Goal: Check status: Check status

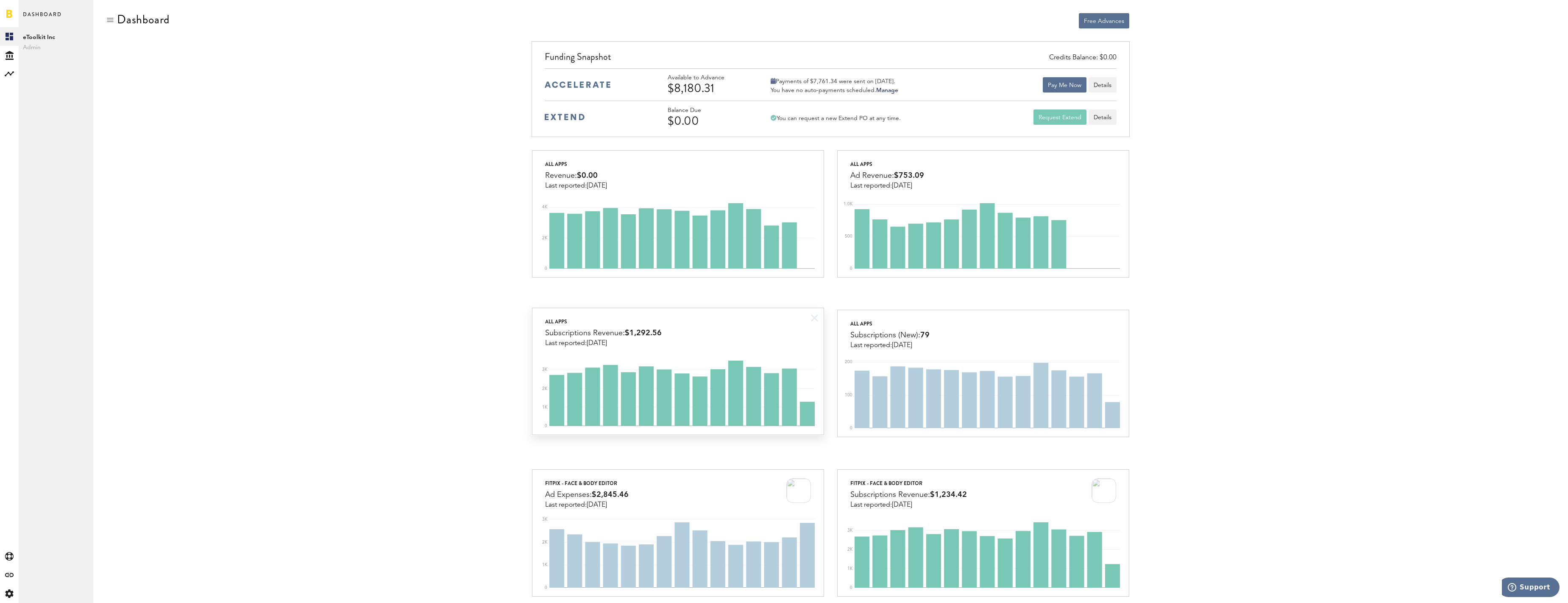
click at [766, 322] on div "All apps Subscriptions Revenue: $1,292.56 Last reported: [DATE]" at bounding box center [678, 328] width 291 height 39
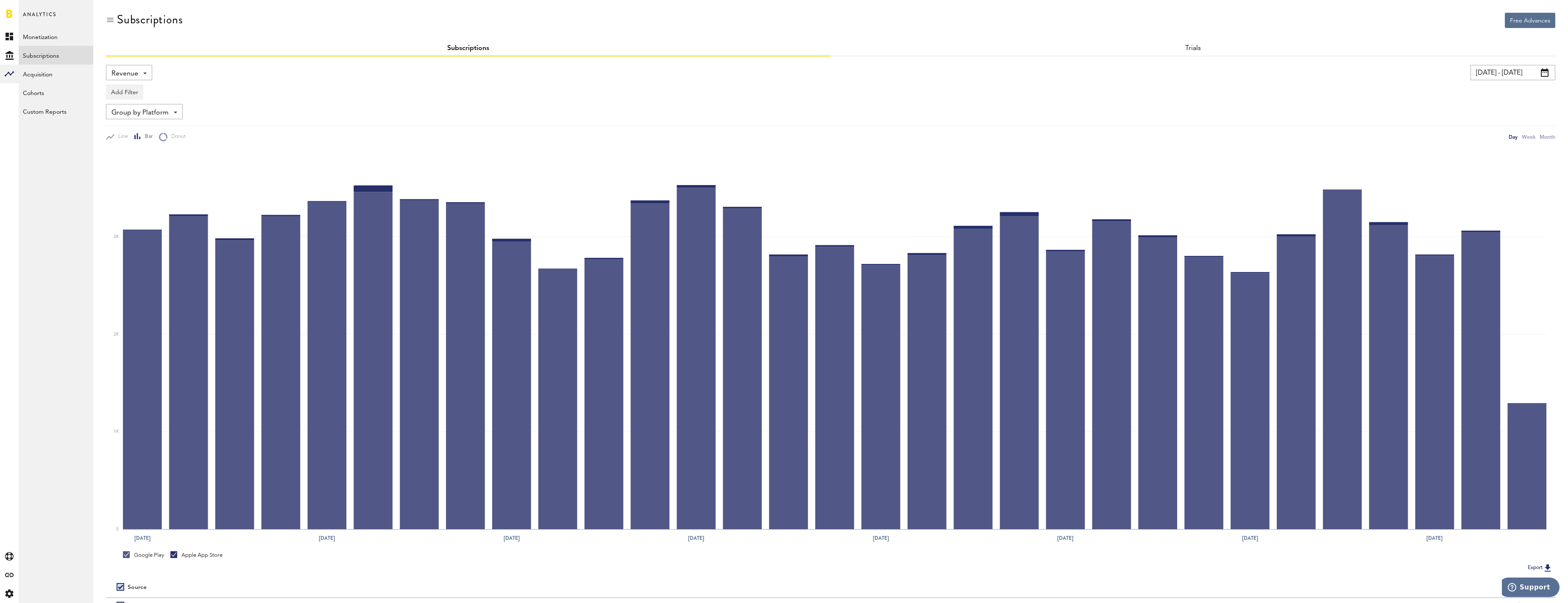
click at [1503, 69] on input "[DATE] - [DATE]" at bounding box center [1513, 72] width 85 height 15
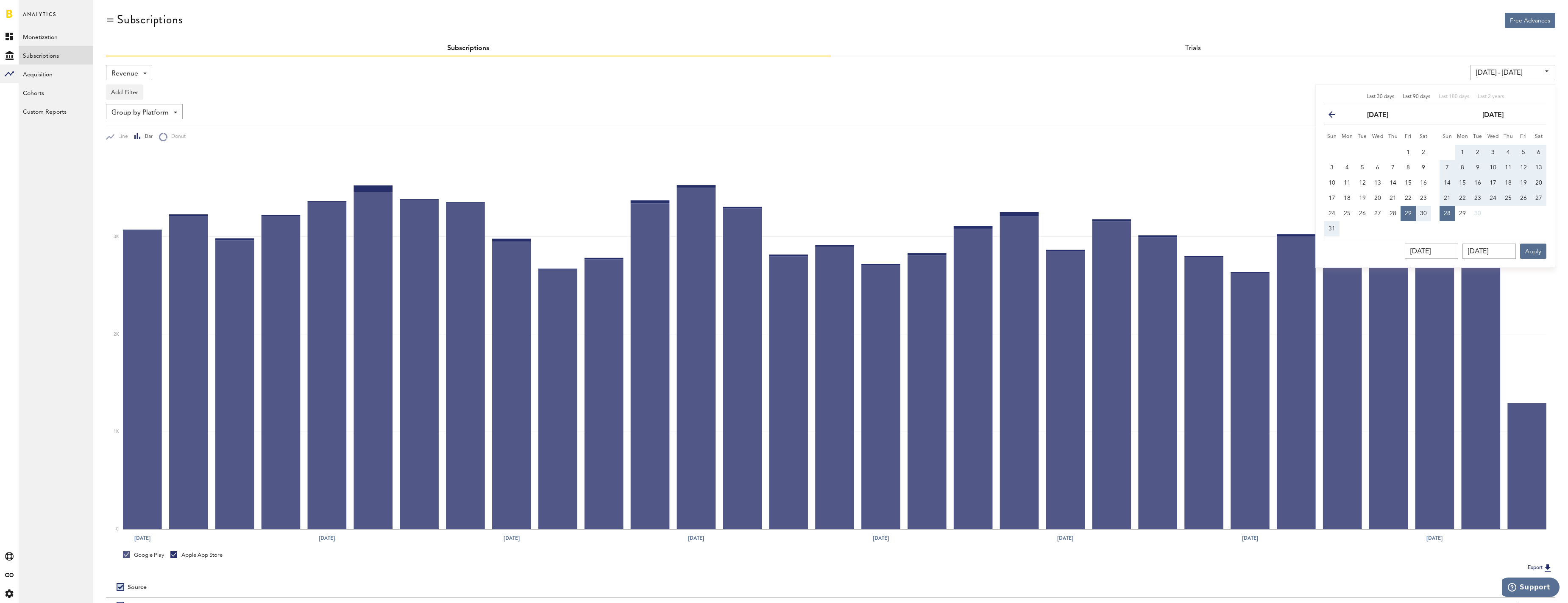
click at [1416, 97] on span "Last 90 days" at bounding box center [1416, 97] width 27 height 5
type input "[DATE] - [DATE]"
type input "[DATE]"
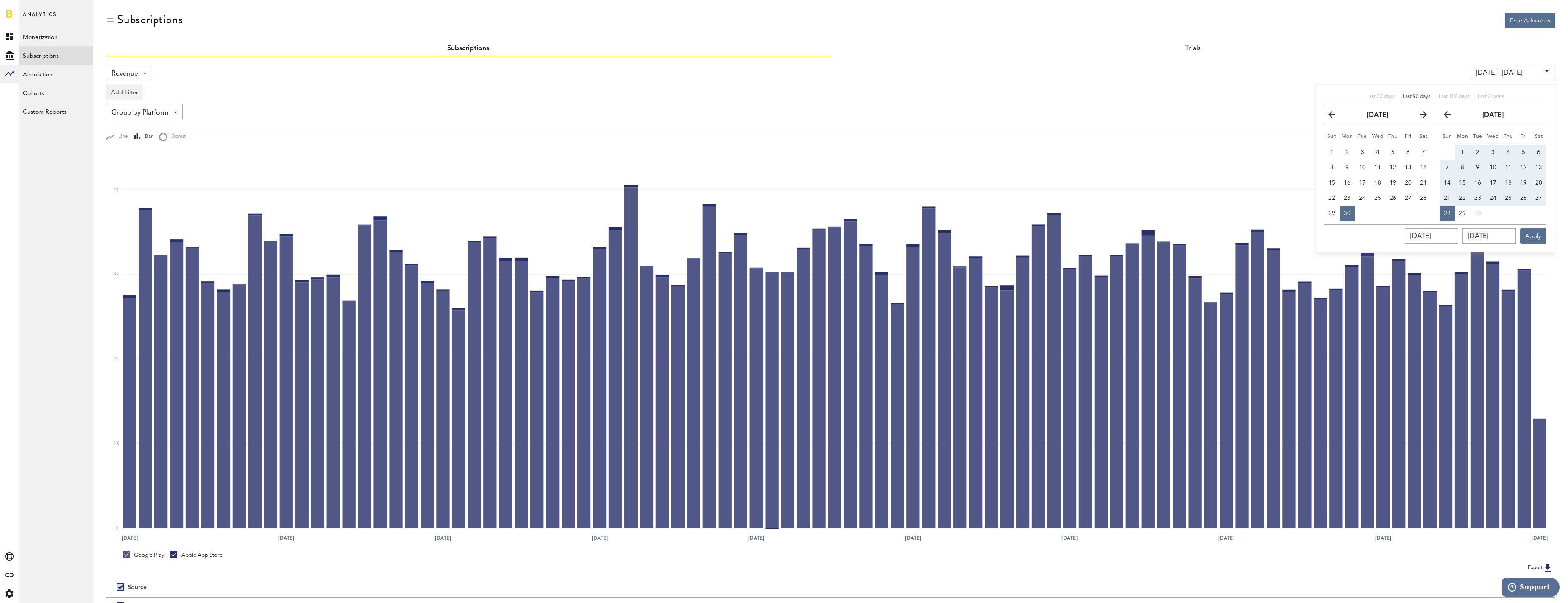
click at [1217, 81] on div "Add Filter Platforms Apps Subscriptions Subscription durations Countries" at bounding box center [830, 90] width 1449 height 19
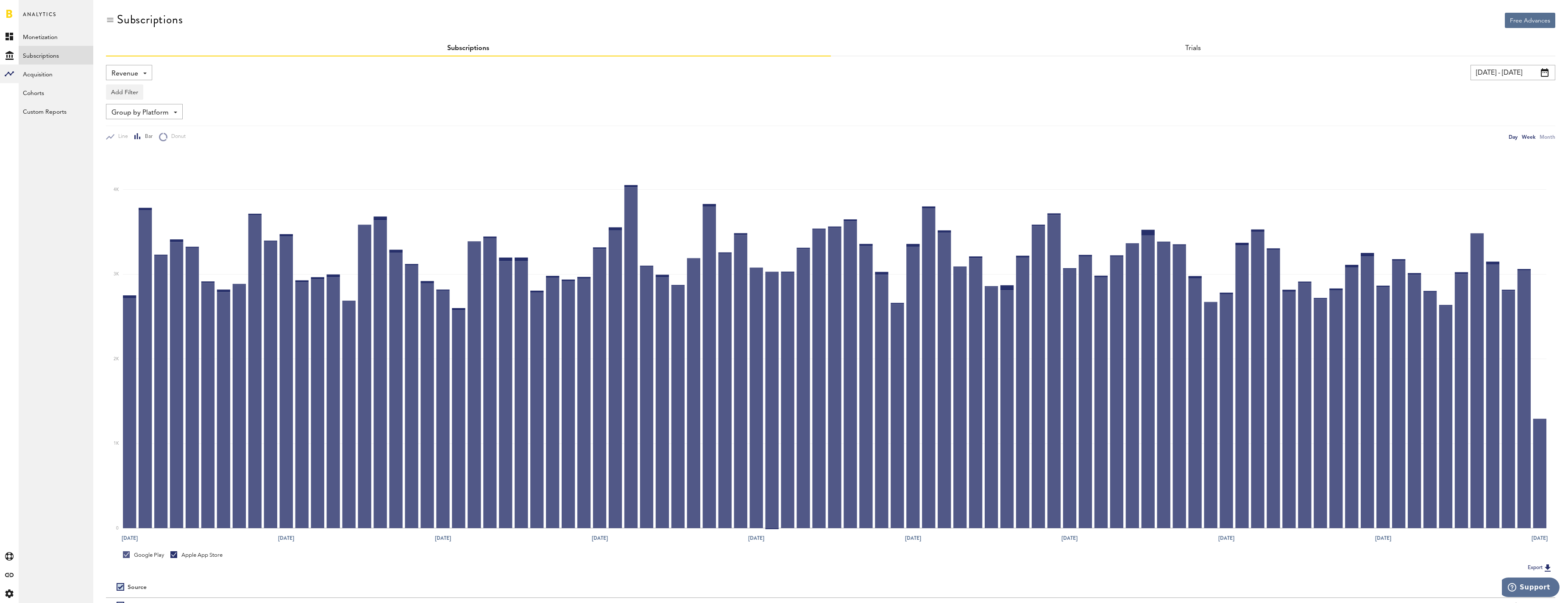
click at [1527, 136] on div "Week" at bounding box center [1528, 136] width 13 height 9
